Goal: Information Seeking & Learning: Learn about a topic

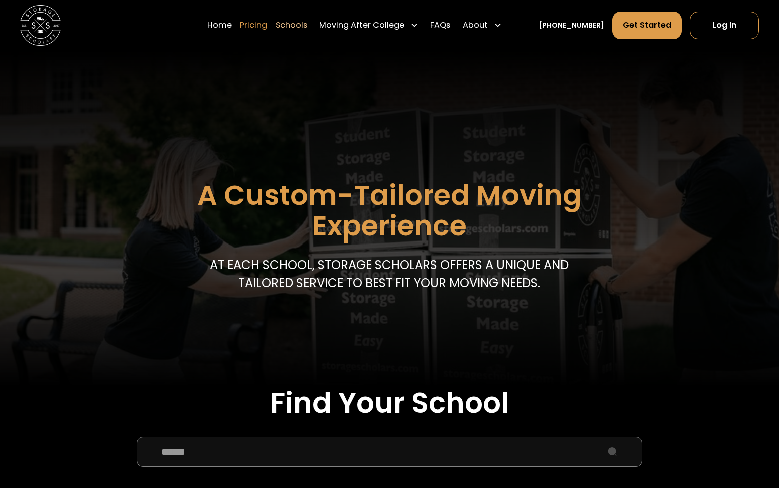
click at [267, 22] on link "Pricing" at bounding box center [253, 25] width 27 height 29
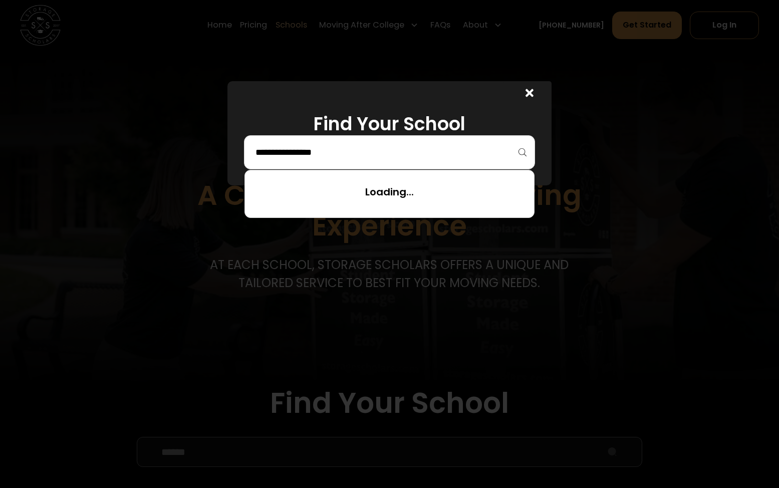
click at [468, 148] on input "search" at bounding box center [390, 152] width 271 height 17
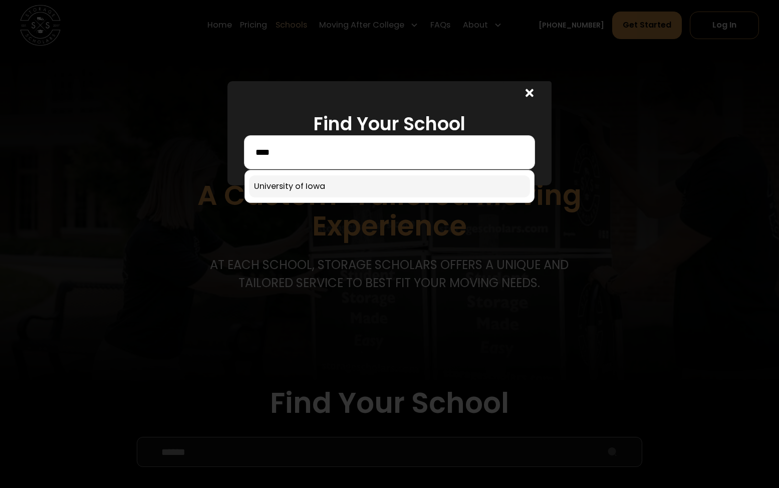
type input "****"
click at [404, 182] on link at bounding box center [390, 186] width 282 height 22
